Goal: Navigation & Orientation: Find specific page/section

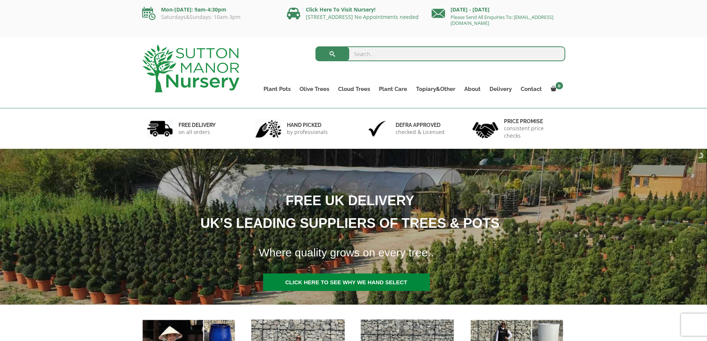
click at [307, 87] on link "Olive Trees" at bounding box center [314, 89] width 39 height 10
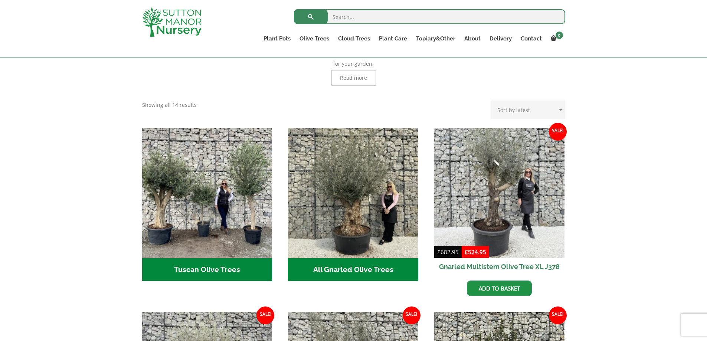
scroll to position [223, 0]
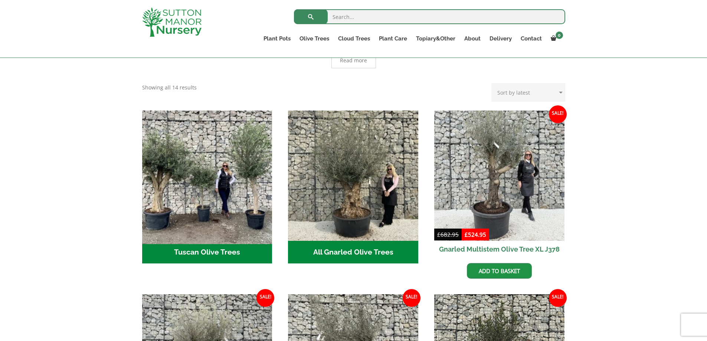
click at [210, 211] on img "Visit product category Tuscan Olive Trees" at bounding box center [207, 175] width 137 height 137
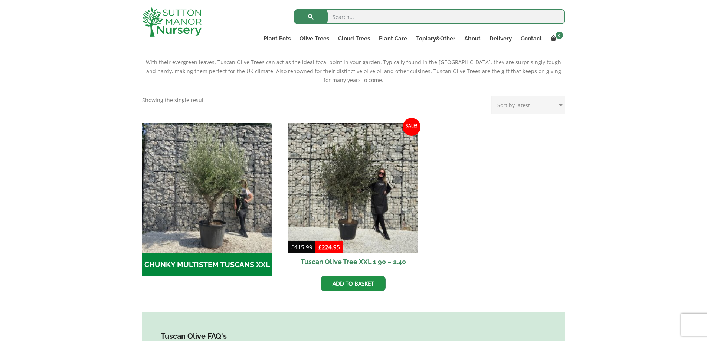
scroll to position [148, 0]
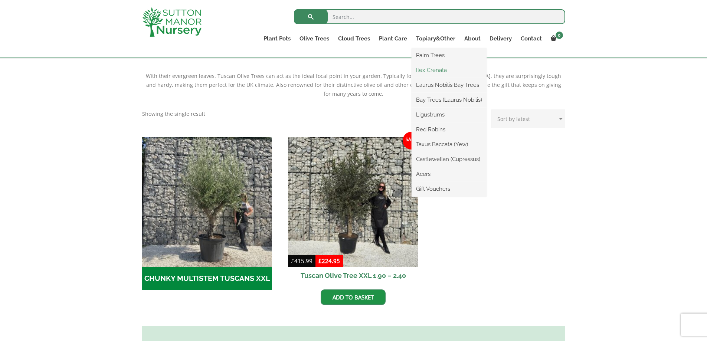
click at [434, 70] on link "Ilex Crenata" at bounding box center [448, 70] width 75 height 11
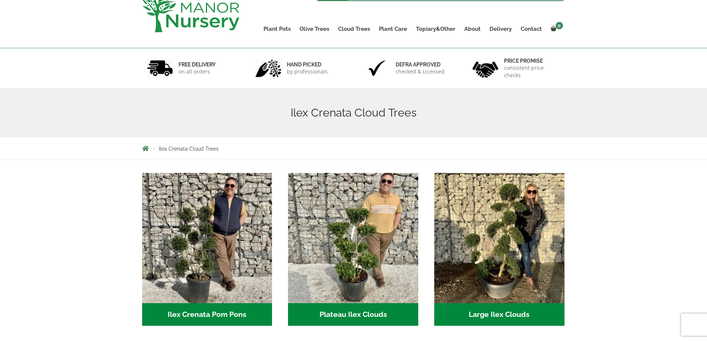
scroll to position [37, 0]
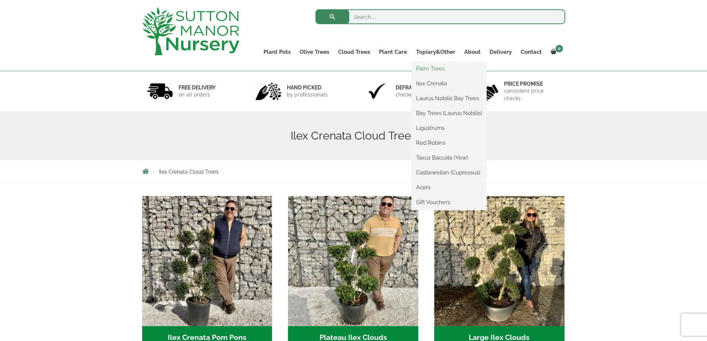
click at [425, 68] on link "Palm Trees" at bounding box center [448, 68] width 75 height 11
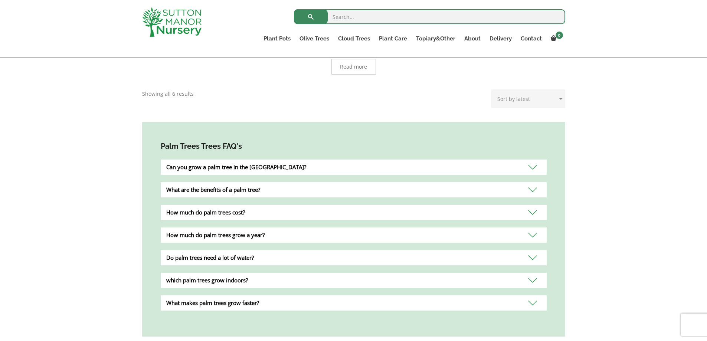
scroll to position [111, 0]
